Goal: Transaction & Acquisition: Download file/media

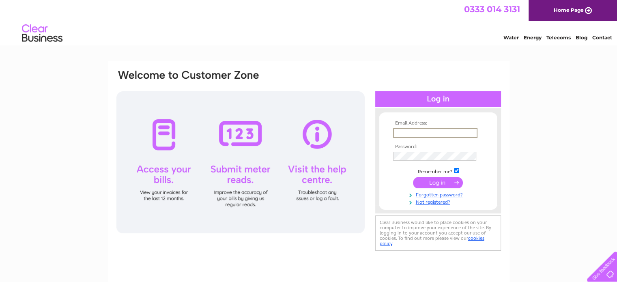
type input "[EMAIL_ADDRESS][DOMAIN_NAME]"
click at [429, 180] on input "submit" at bounding box center [438, 181] width 50 height 11
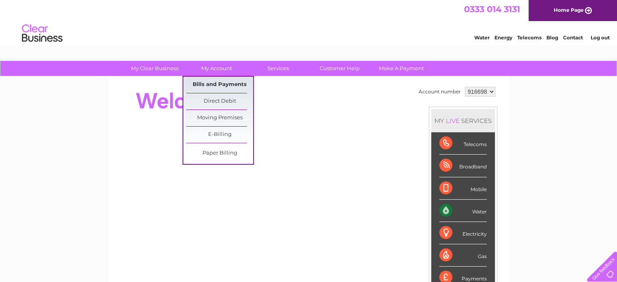
click at [216, 84] on link "Bills and Payments" at bounding box center [219, 85] width 67 height 16
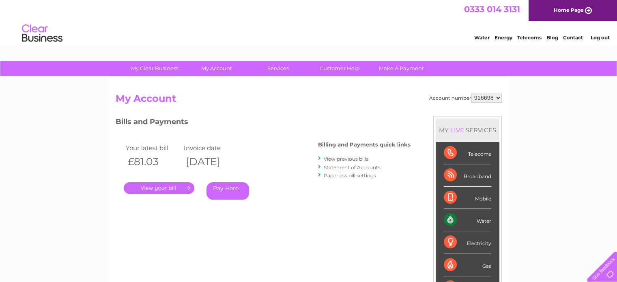
click at [182, 187] on link "." at bounding box center [159, 188] width 71 height 12
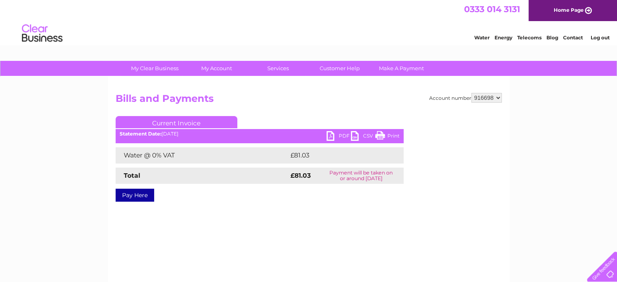
click at [331, 136] on link "PDF" at bounding box center [338, 137] width 24 height 12
